Goal: Task Accomplishment & Management: Manage account settings

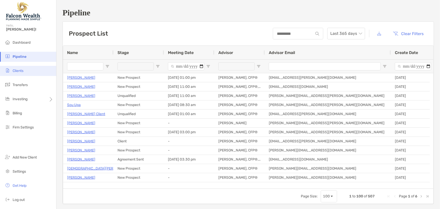
click at [19, 72] on span "Clients" at bounding box center [18, 71] width 11 height 4
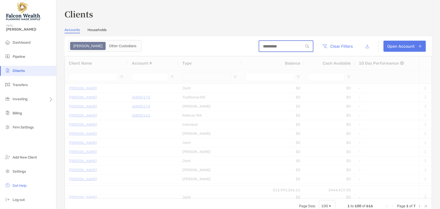
click at [276, 45] on input at bounding box center [281, 46] width 44 height 4
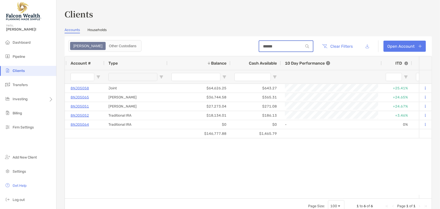
scroll to position [0, 58]
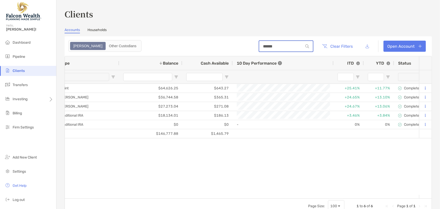
drag, startPoint x: 252, startPoint y: 47, endPoint x: 246, endPoint y: 48, distance: 5.4
click at [246, 48] on header "****** Clear Filters Open Account" at bounding box center [249, 46] width 368 height 20
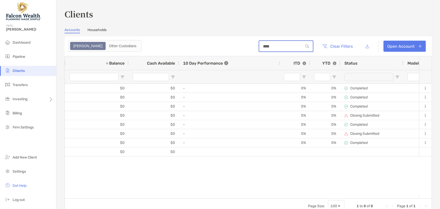
scroll to position [0, 287]
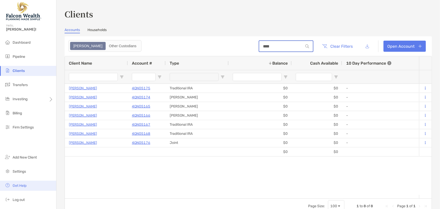
type input "****"
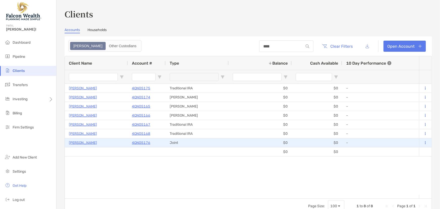
click at [137, 142] on p "4QN05176" at bounding box center [141, 143] width 18 height 6
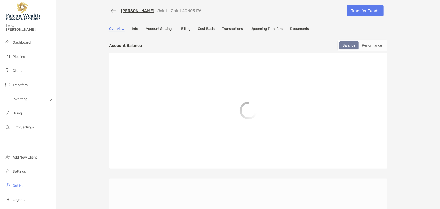
click at [269, 26] on link "Upcoming Transfers" at bounding box center [267, 29] width 32 height 6
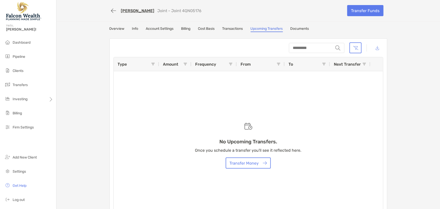
click at [231, 29] on link "Transactions" at bounding box center [233, 29] width 21 height 6
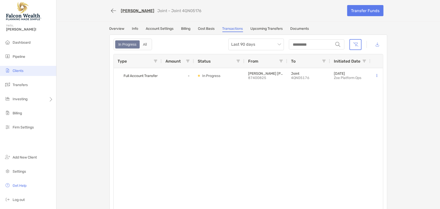
click at [18, 71] on span "Clients" at bounding box center [18, 71] width 11 height 4
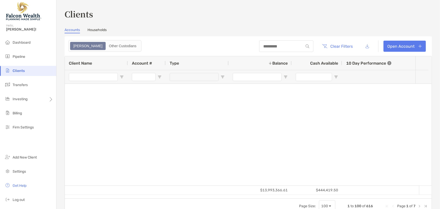
click at [265, 45] on input at bounding box center [282, 46] width 44 height 4
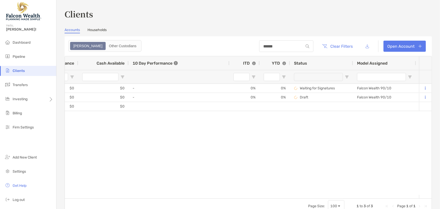
scroll to position [0, 215]
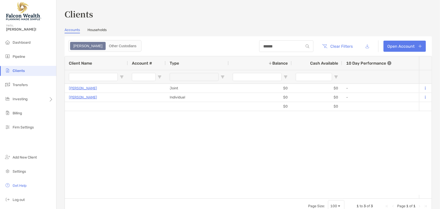
click at [176, 146] on div "[PERSON_NAME] Joint $0 $0 - 0% 0% Waiting for Signatures Falcon Wealth 90/10 En…" at bounding box center [242, 139] width 355 height 111
drag, startPoint x: 275, startPoint y: 44, endPoint x: 238, endPoint y: 48, distance: 37.4
click at [238, 48] on header "****** Clear Filters Open Account" at bounding box center [249, 46] width 368 height 20
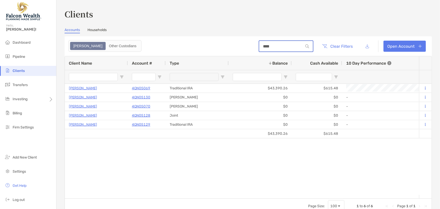
type input "****"
click at [365, 45] on button "button" at bounding box center [367, 46] width 11 height 11
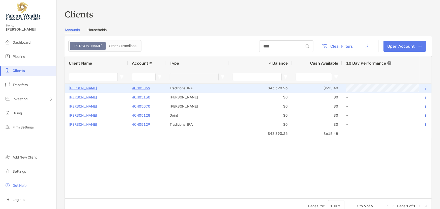
click at [79, 87] on p "[PERSON_NAME]" at bounding box center [83, 88] width 28 height 6
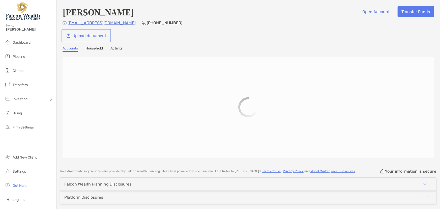
click at [84, 35] on link "Upload document" at bounding box center [86, 35] width 47 height 11
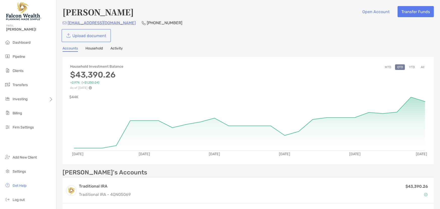
click at [102, 37] on link "Upload document" at bounding box center [86, 35] width 47 height 11
click at [22, 72] on span "Clients" at bounding box center [18, 71] width 11 height 4
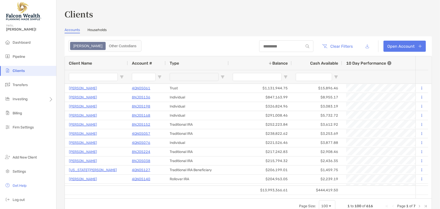
click at [262, 43] on div at bounding box center [286, 46] width 54 height 12
click at [262, 46] on input at bounding box center [281, 46] width 44 height 4
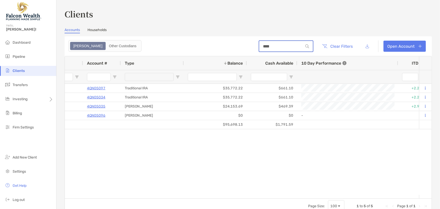
scroll to position [0, 60]
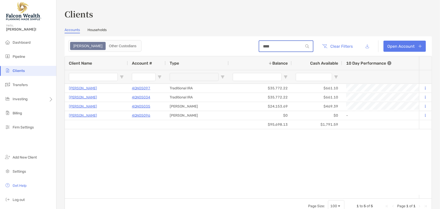
type input "****"
